Goal: Task Accomplishment & Management: Manage account settings

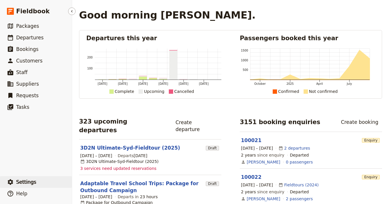
click at [43, 185] on button "​ Settings" at bounding box center [36, 182] width 72 height 12
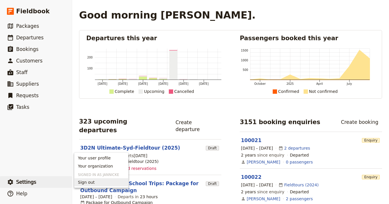
click at [99, 183] on span "Sign out" at bounding box center [101, 182] width 47 height 6
